Goal: Browse casually: Explore the website without a specific task or goal

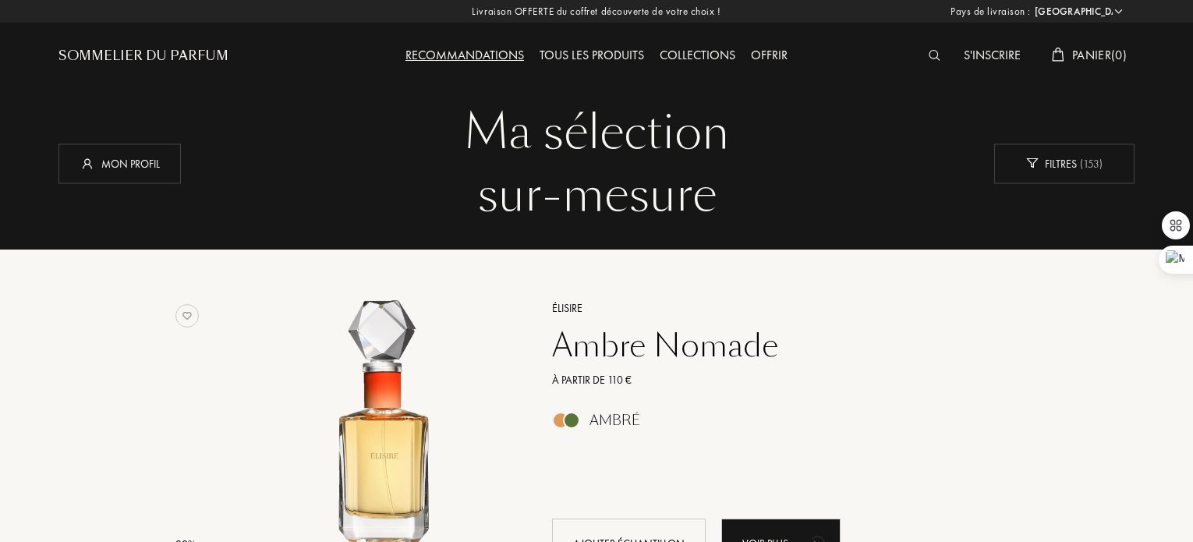
select select "FR"
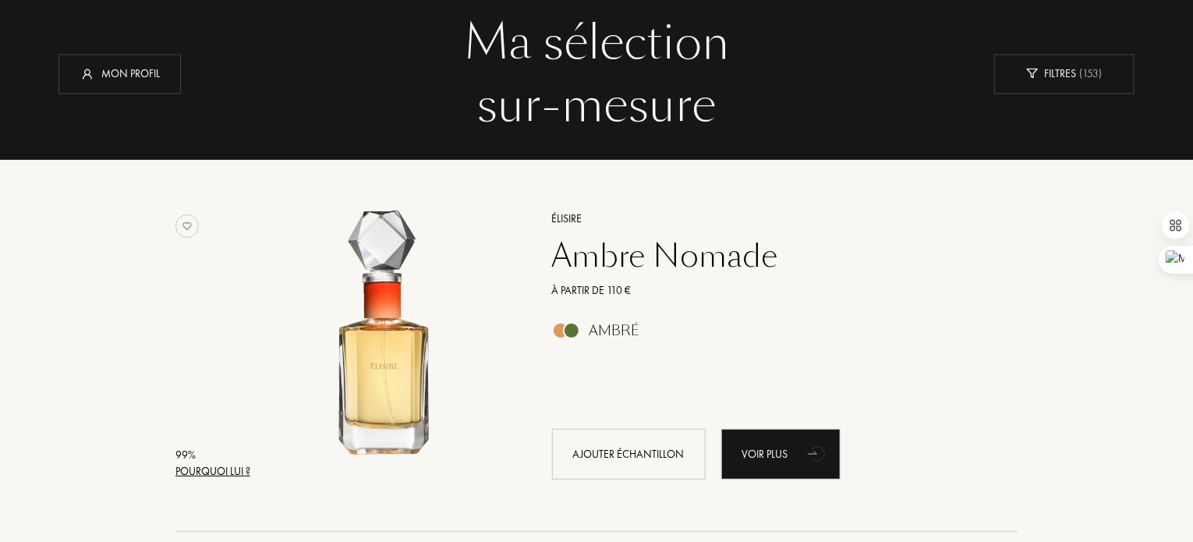
scroll to position [156, 0]
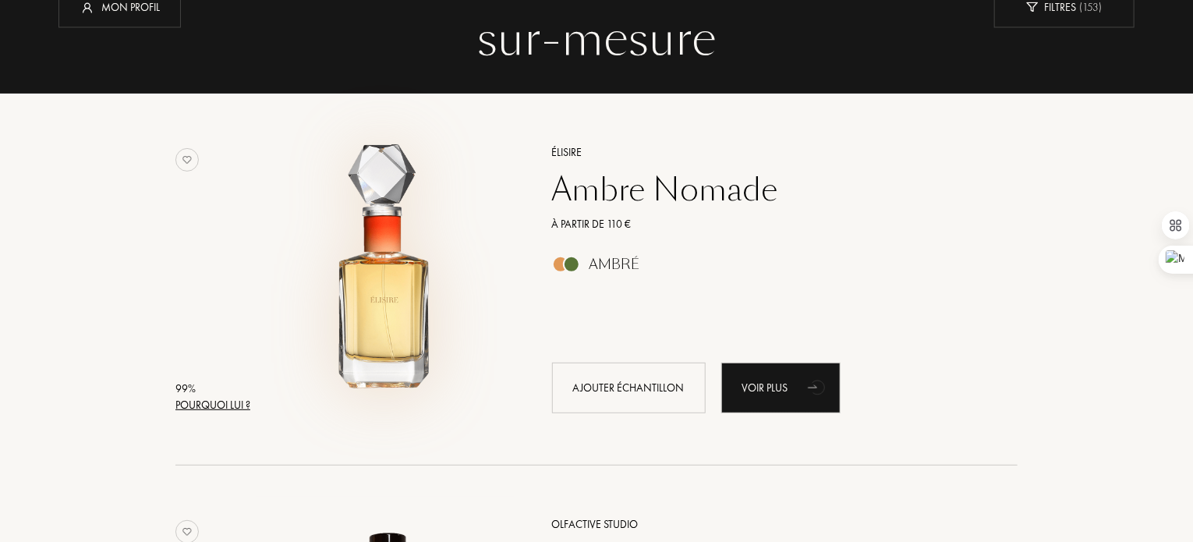
click at [371, 311] on img at bounding box center [386, 272] width 260 height 260
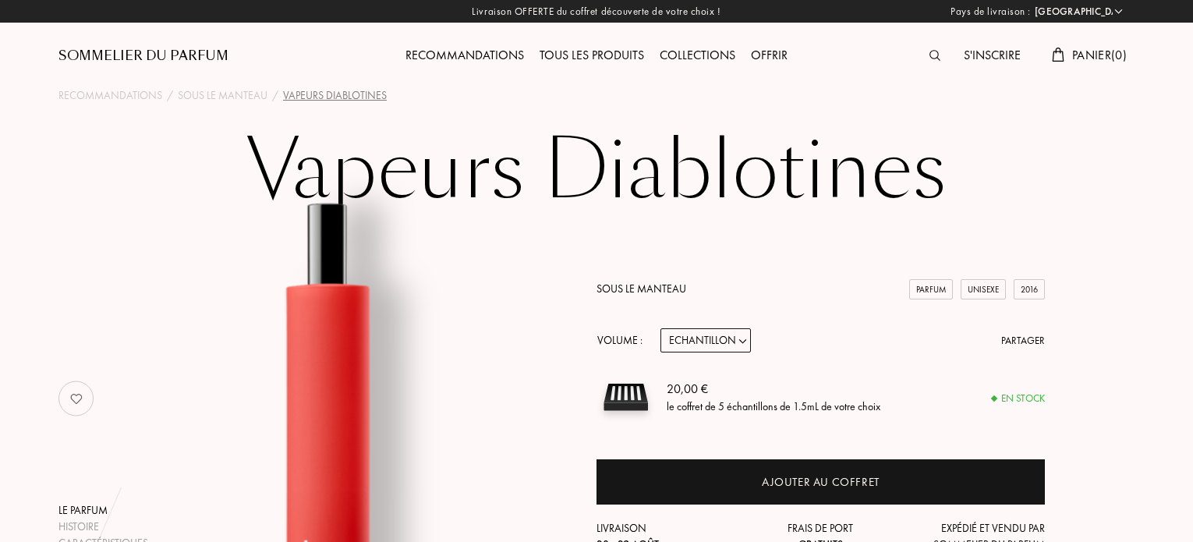
select select "FR"
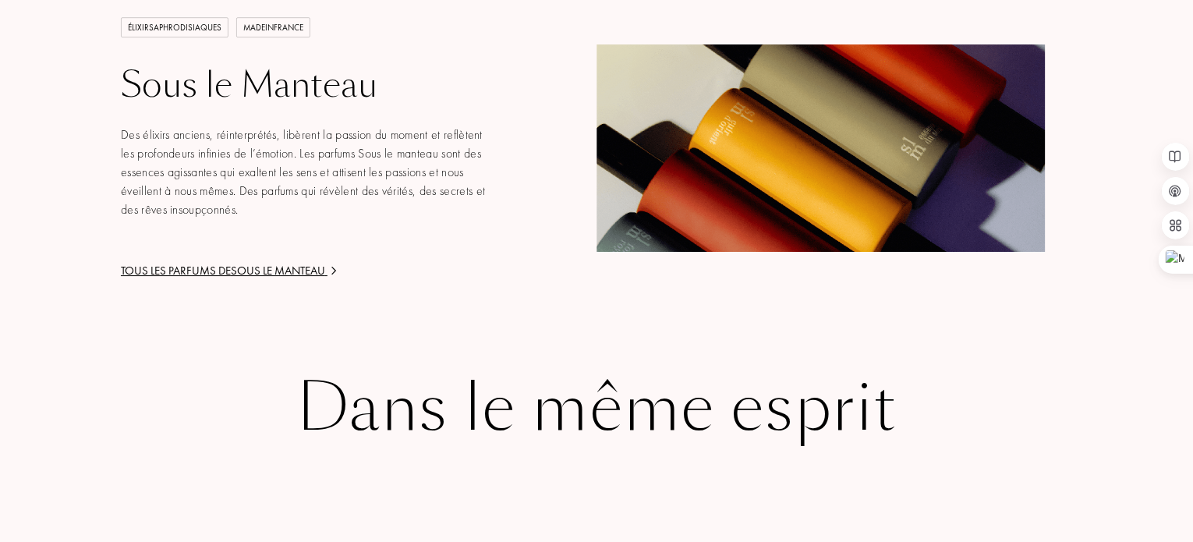
scroll to position [2495, 0]
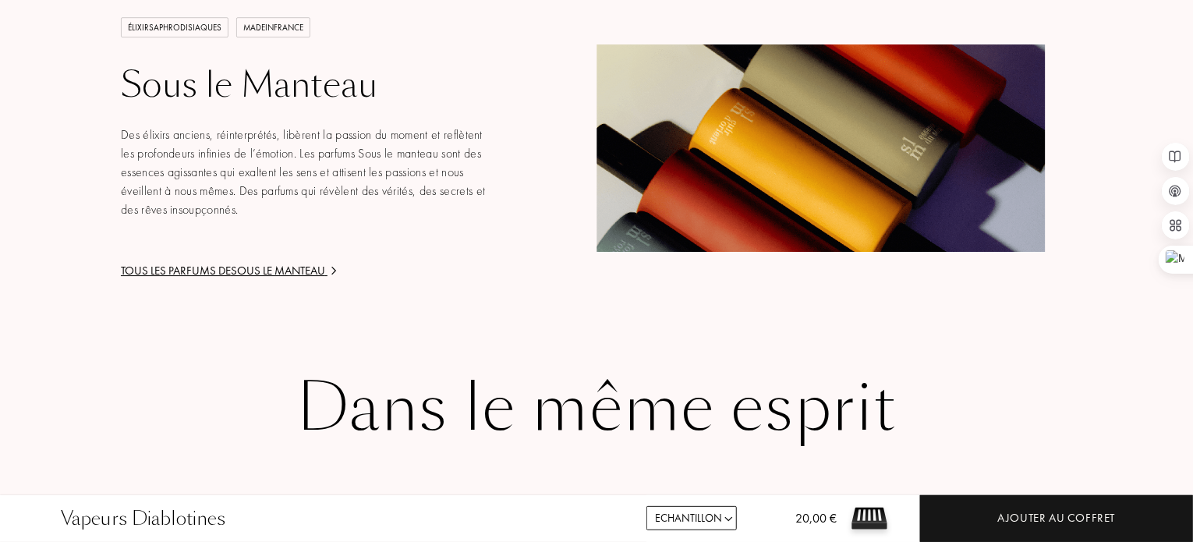
click at [284, 262] on div "Tous les parfums de Sous le Manteau" at bounding box center [308, 271] width 374 height 18
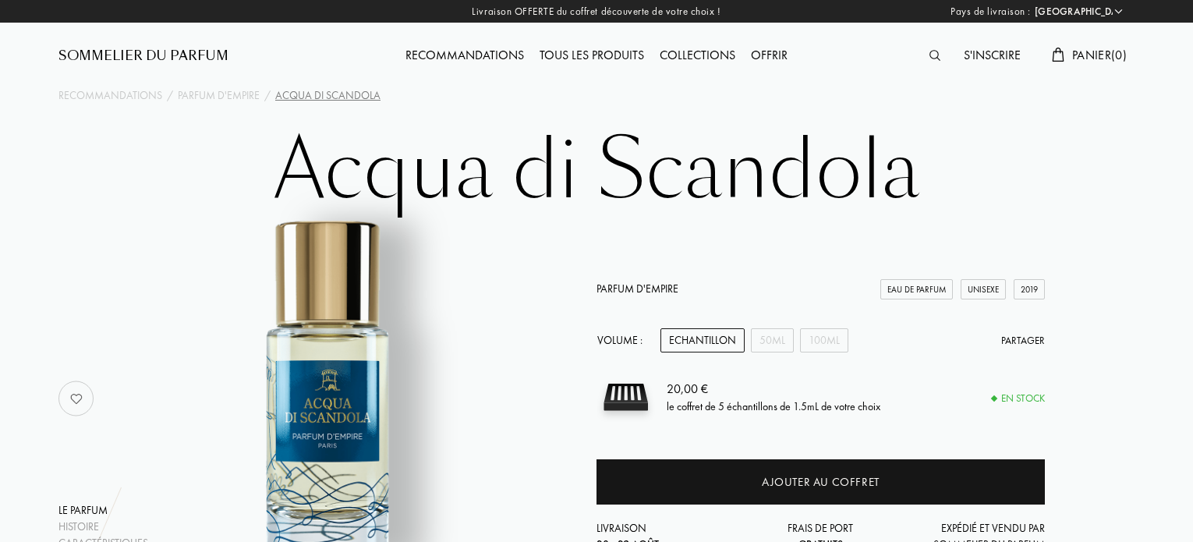
select select "FR"
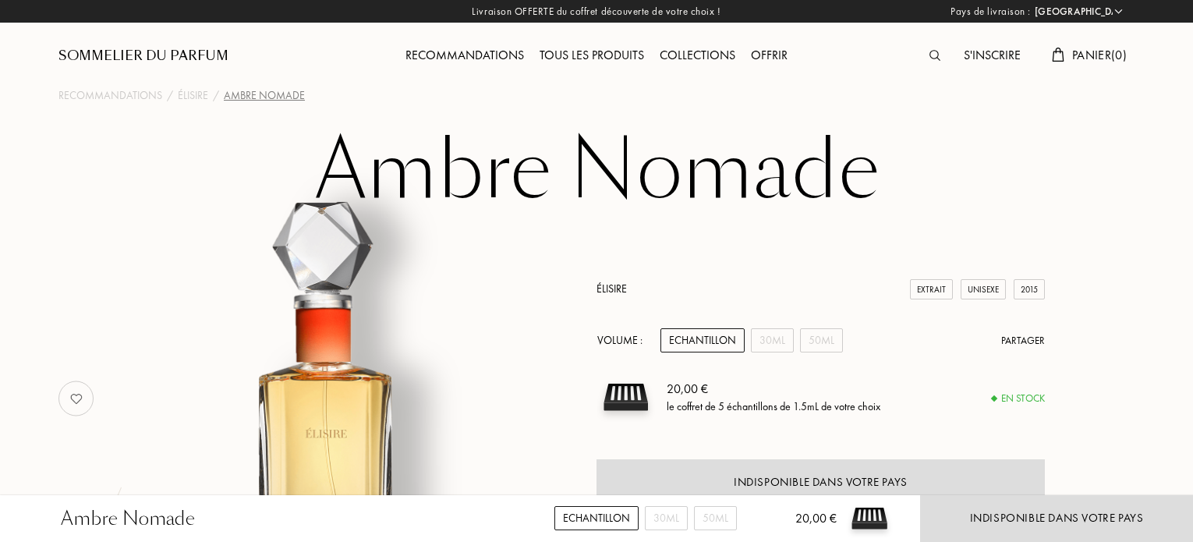
select select "FR"
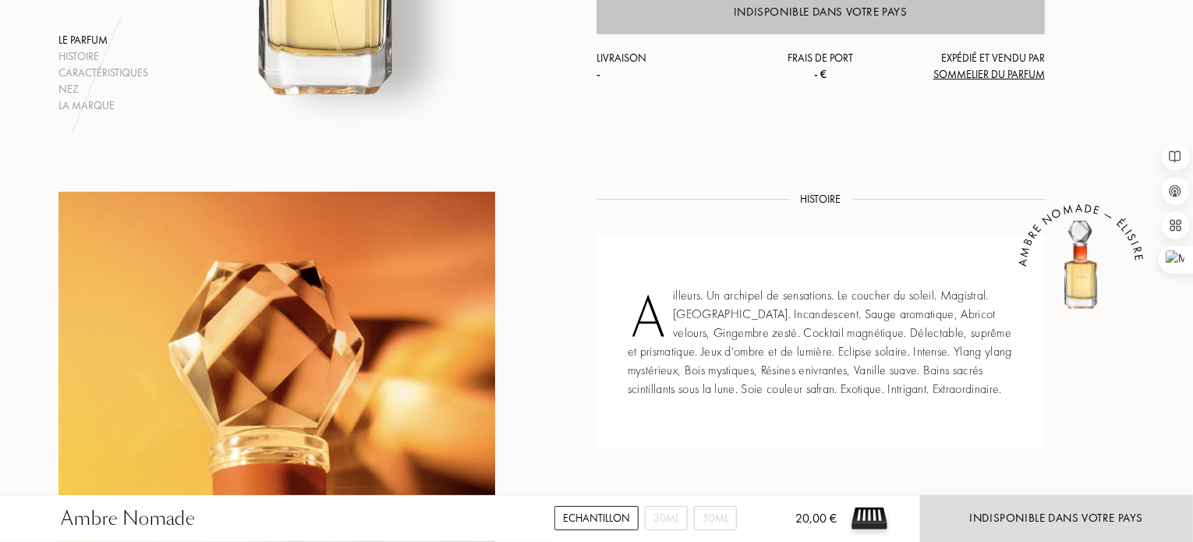
scroll to position [468, 0]
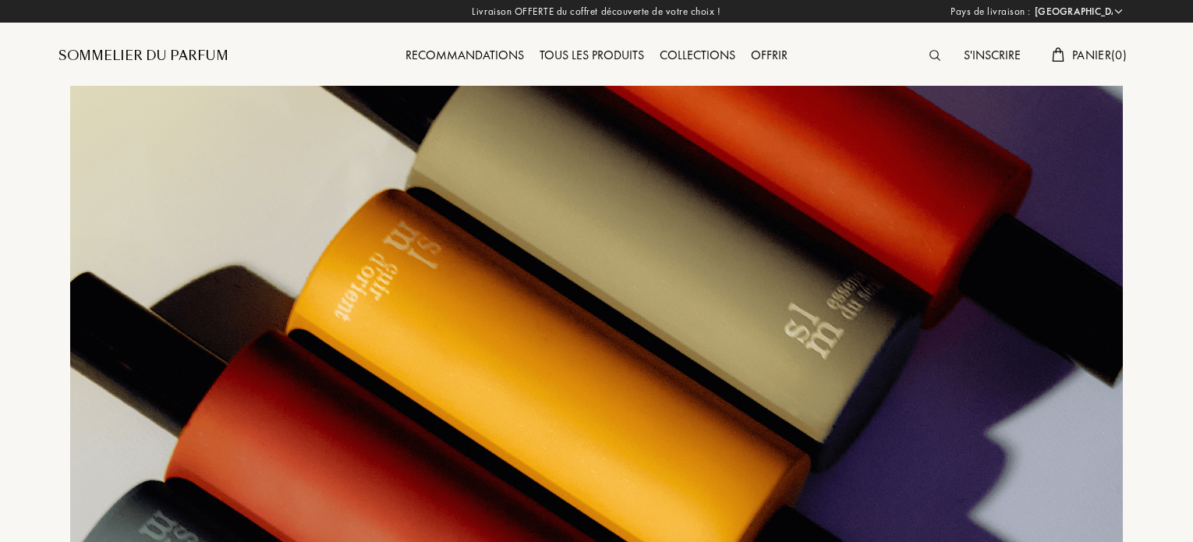
select select "FR"
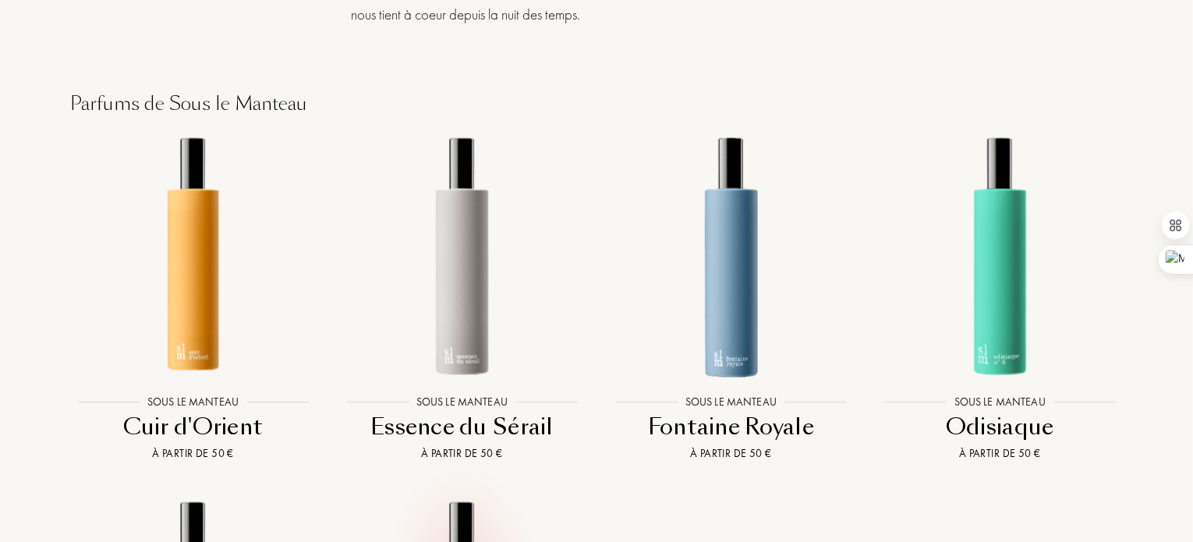
scroll to position [1092, 0]
